Goal: Task Accomplishment & Management: Manage account settings

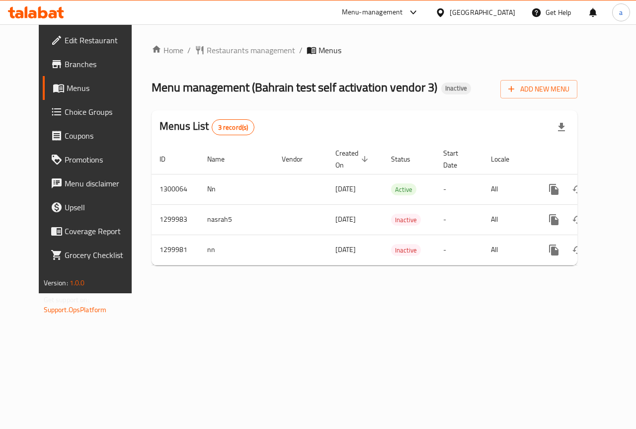
click at [376, 273] on div "Home / Restaurants management / Menus Menu management ( [GEOGRAPHIC_DATA] test …" at bounding box center [365, 158] width 426 height 229
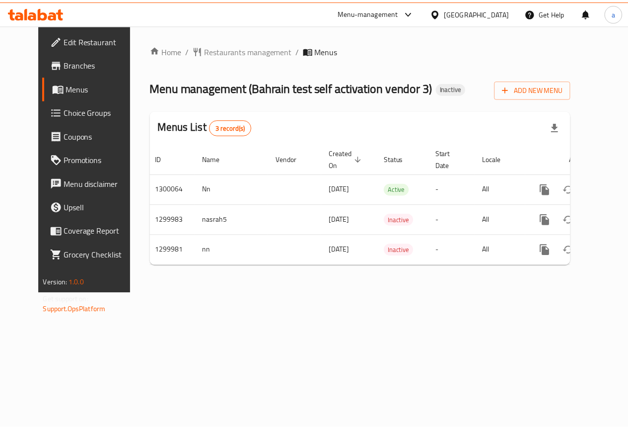
scroll to position [0, 3]
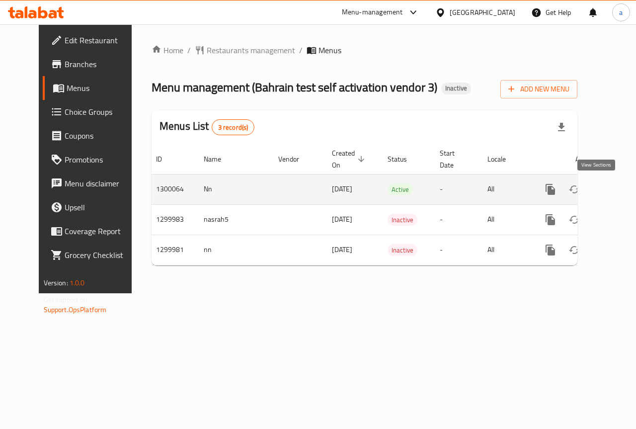
click at [618, 190] on icon "enhanced table" at bounding box center [622, 189] width 9 height 9
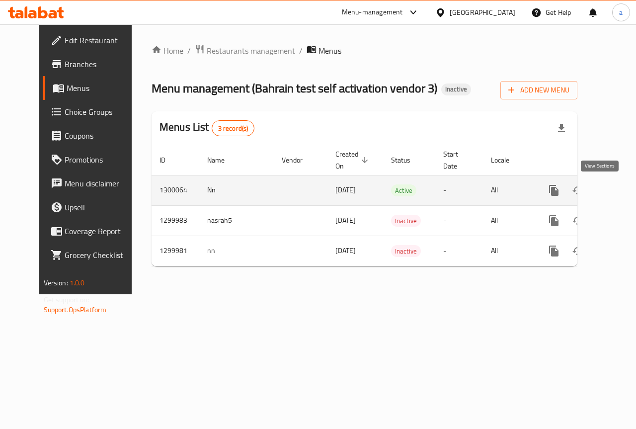
click at [614, 188] on link "enhanced table" at bounding box center [626, 190] width 24 height 24
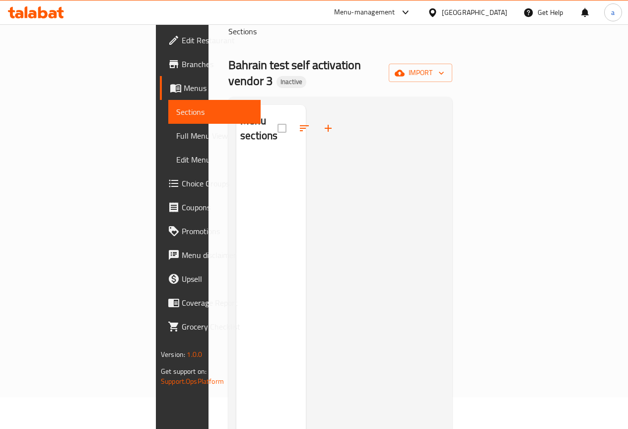
scroll to position [50, 0]
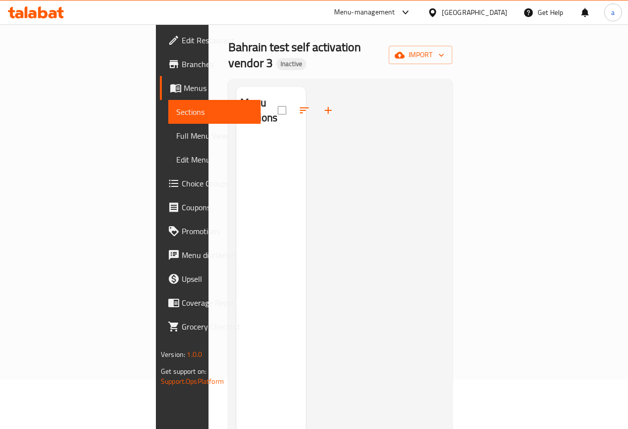
click at [240, 97] on h2 "Menu sections" at bounding box center [258, 110] width 37 height 30
